Goal: Task Accomplishment & Management: Manage account settings

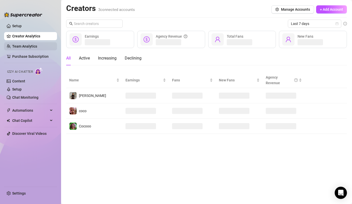
click at [21, 46] on link "Team Analytics" at bounding box center [24, 46] width 25 height 4
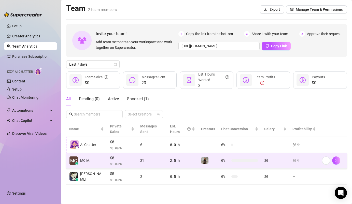
click at [206, 159] on td at bounding box center [208, 161] width 20 height 16
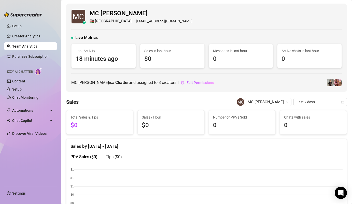
click at [25, 46] on link "Team Analytics" at bounding box center [24, 46] width 25 height 4
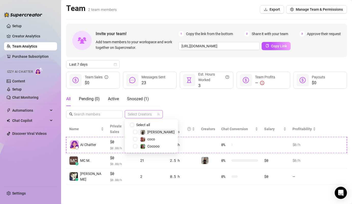
click at [138, 113] on div at bounding box center [141, 114] width 31 height 7
click at [131, 125] on input "Select all" at bounding box center [132, 125] width 4 height 4
checkbox input "true"
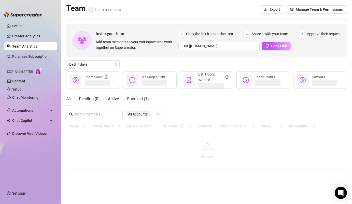
click at [180, 108] on div "All Pending ( 0 ) Active Snoozed ( 1 ) All Accounts" at bounding box center [206, 105] width 280 height 26
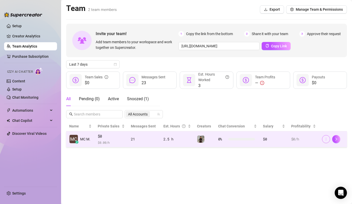
click at [324, 139] on icon "more" at bounding box center [326, 139] width 4 height 4
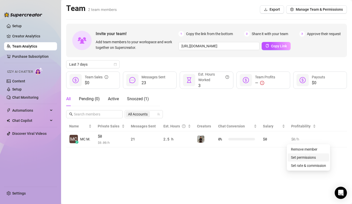
click at [316, 159] on link "Set permissions" at bounding box center [303, 157] width 25 height 4
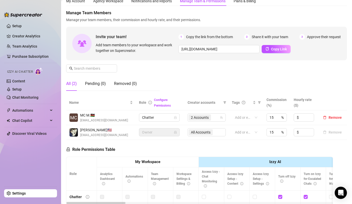
scroll to position [20, 0]
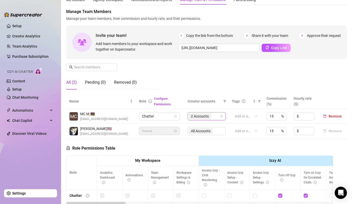
click at [207, 117] on span "2 Accounts" at bounding box center [200, 116] width 18 height 6
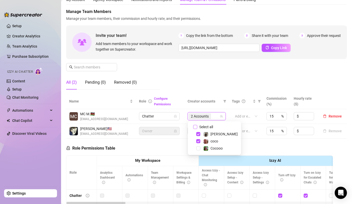
click at [208, 126] on span "Select all" at bounding box center [206, 127] width 18 height 6
click at [197, 126] on input "Select all" at bounding box center [195, 127] width 4 height 4
checkbox input "true"
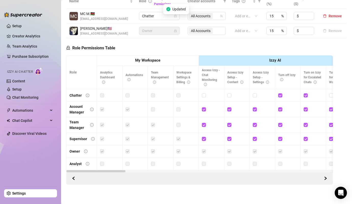
scroll to position [0, 0]
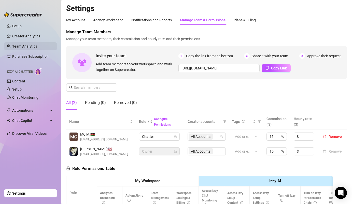
click at [19, 46] on link "Team Analytics" at bounding box center [24, 46] width 25 height 4
